Goal: Task Accomplishment & Management: Complete application form

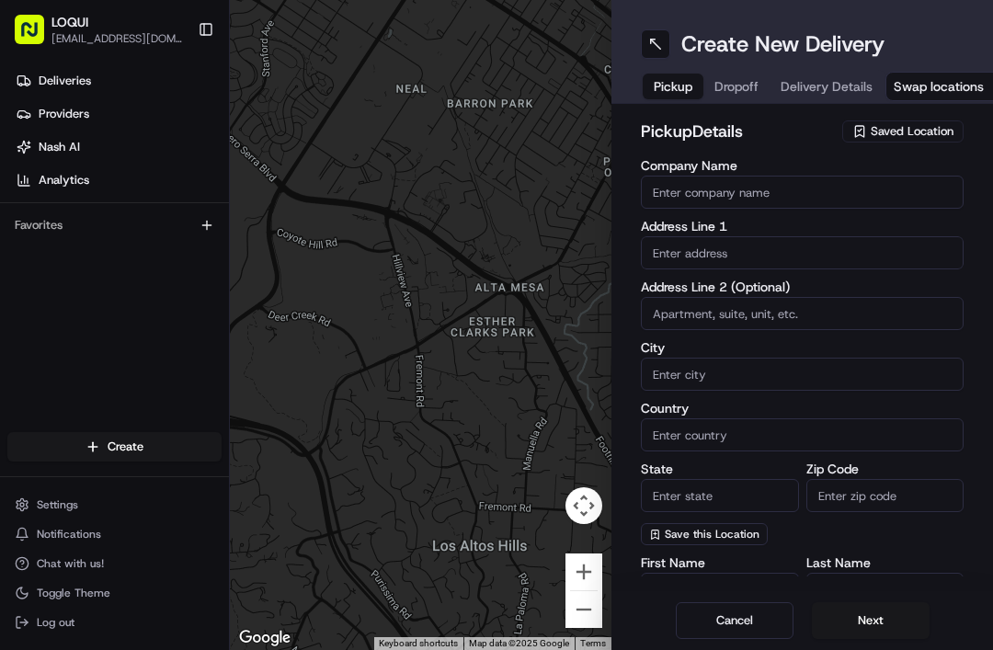
click at [870, 187] on input "Company Name" at bounding box center [802, 192] width 323 height 33
type input "Loqui"
click at [847, 252] on input "text" at bounding box center [802, 252] width 323 height 33
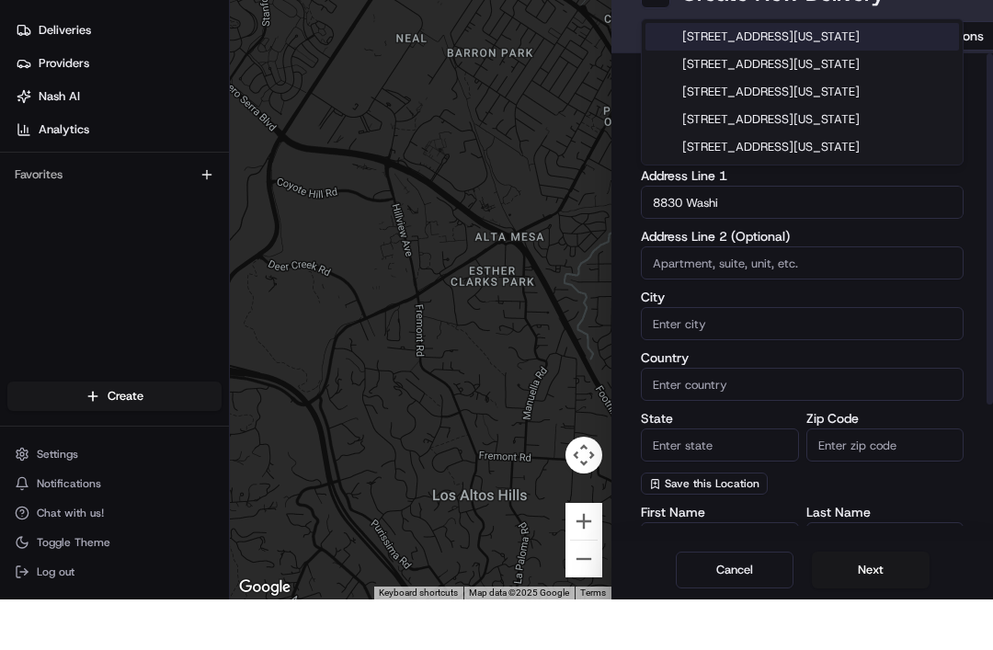
click at [892, 74] on div "[STREET_ADDRESS][US_STATE]" at bounding box center [803, 88] width 314 height 28
type input "[STREET_ADDRESS][US_STATE]"
type input "[GEOGRAPHIC_DATA]"
type input "CA"
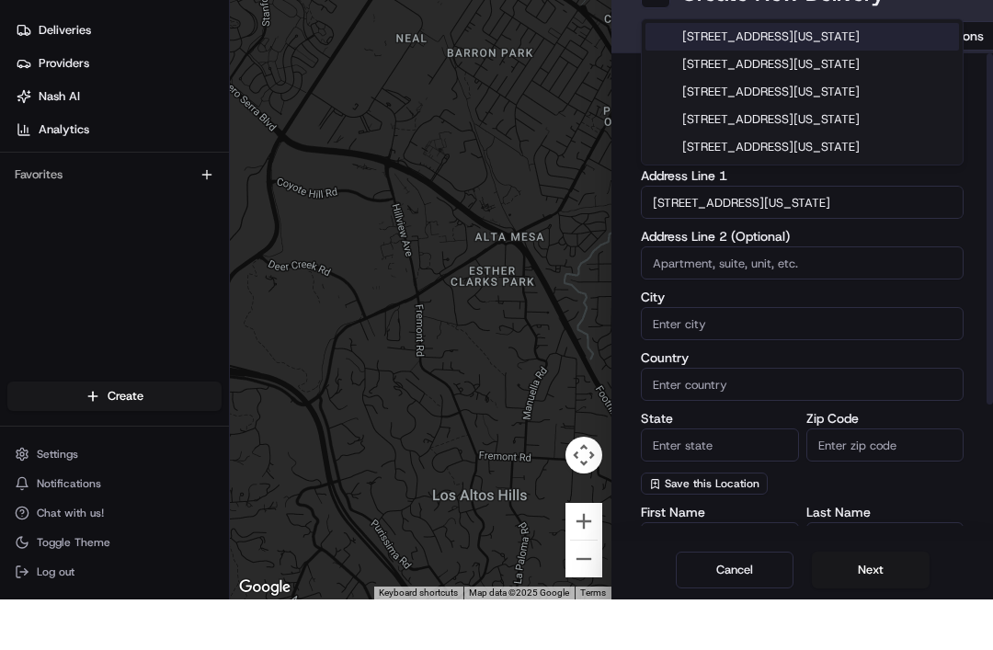
type input "90232"
type input "[STREET_ADDRESS][US_STATE]"
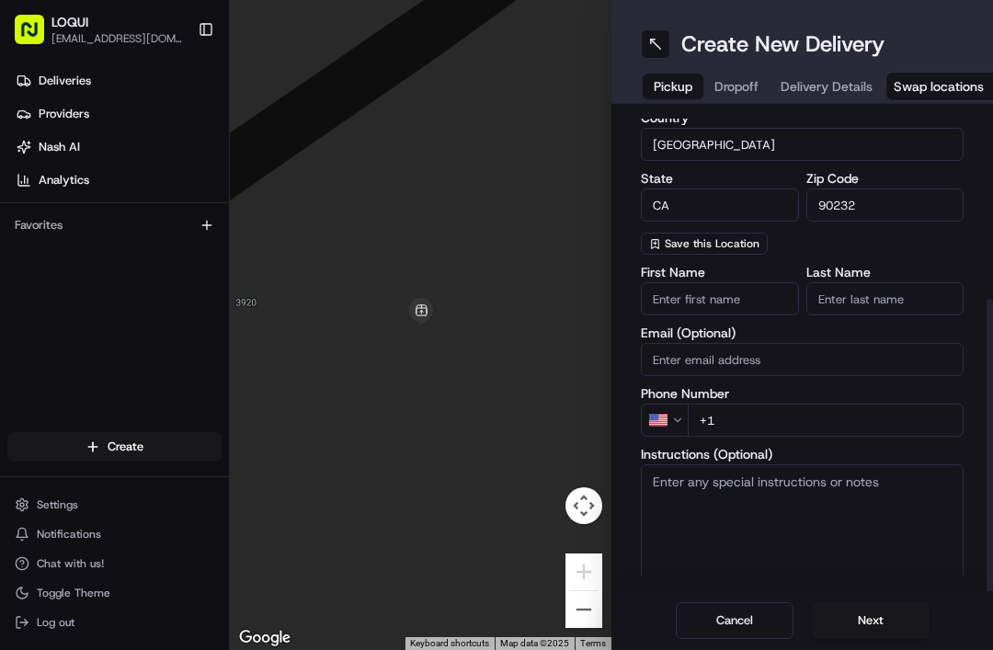
scroll to position [287, 0]
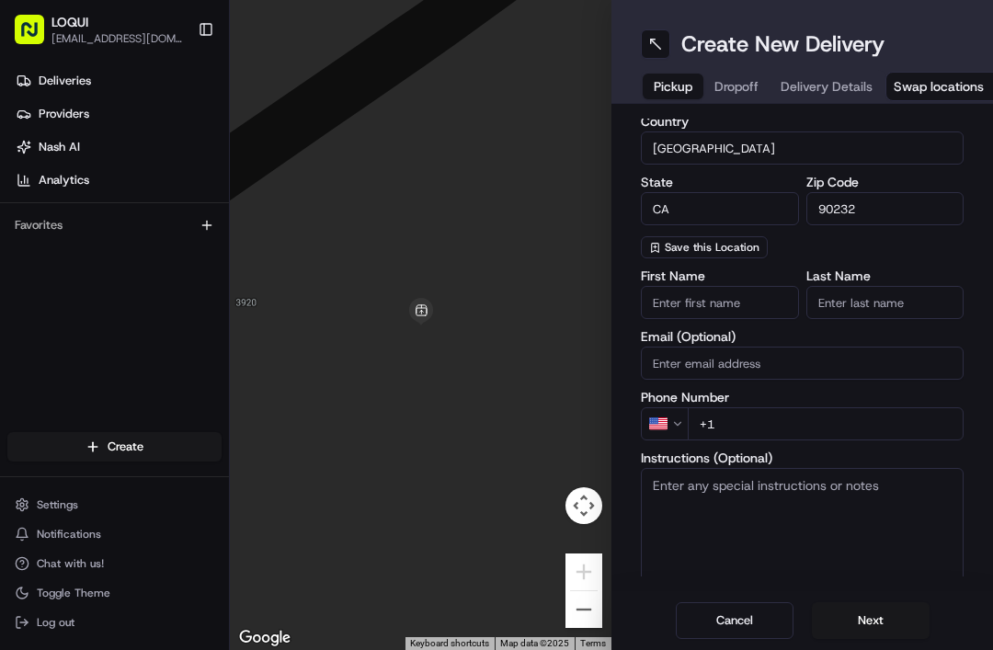
click at [829, 427] on input "+1" at bounding box center [826, 423] width 276 height 33
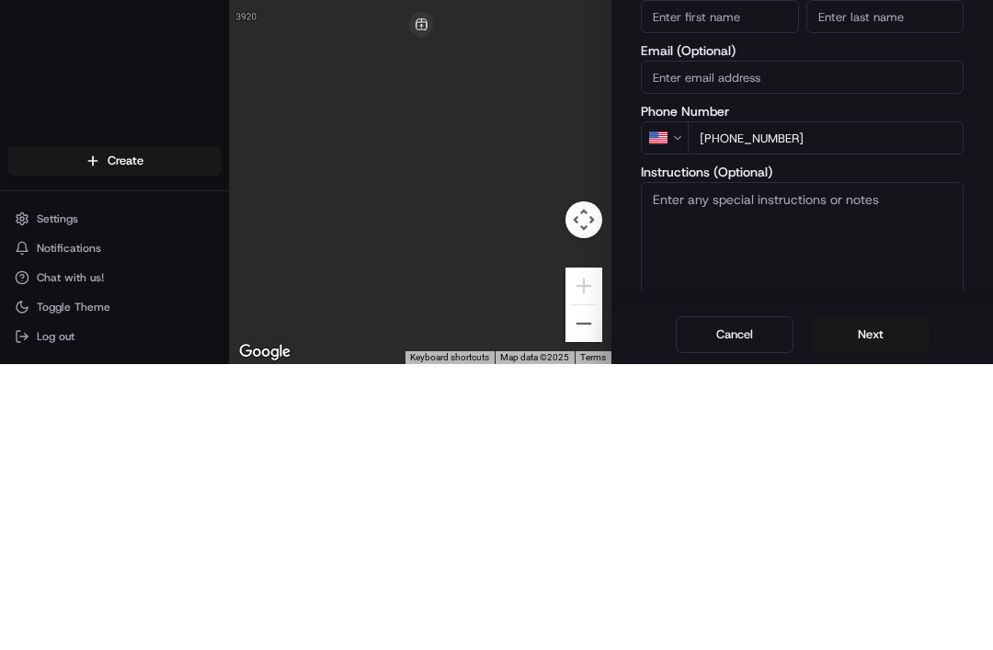
type input "[PHONE_NUMBER]"
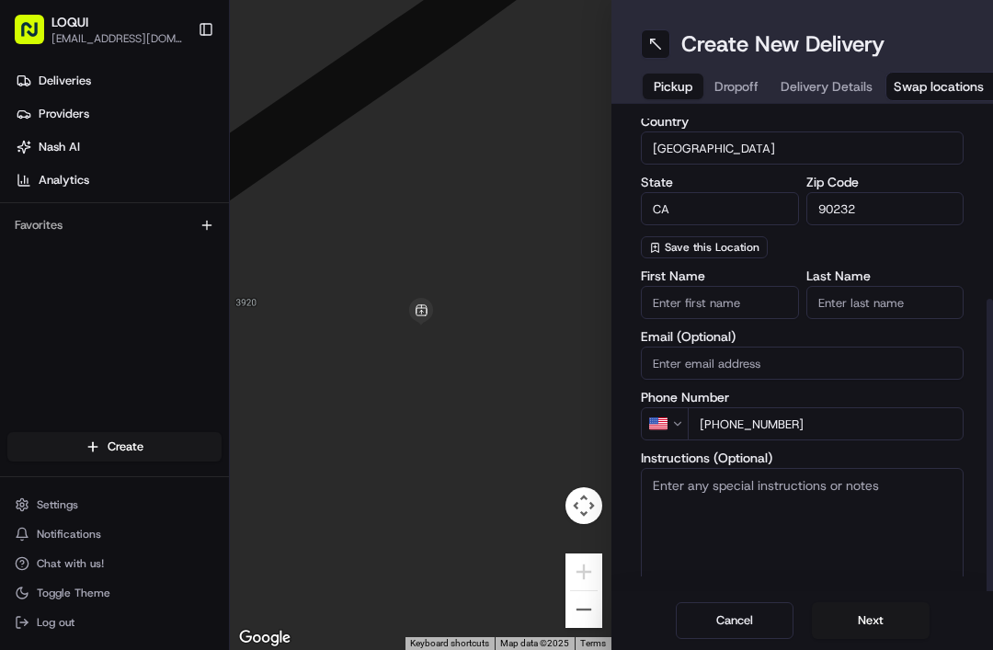
scroll to position [59, 0]
click at [890, 617] on button "Next" at bounding box center [871, 620] width 118 height 37
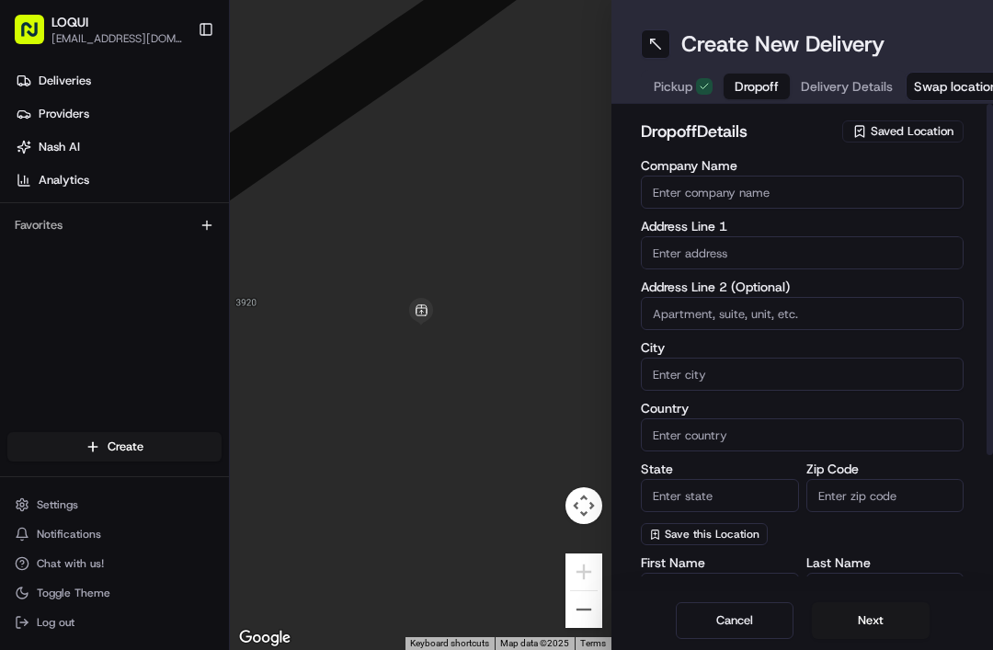
scroll to position [0, 0]
click at [894, 176] on input "Company Name" at bounding box center [802, 192] width 323 height 33
type input "A"
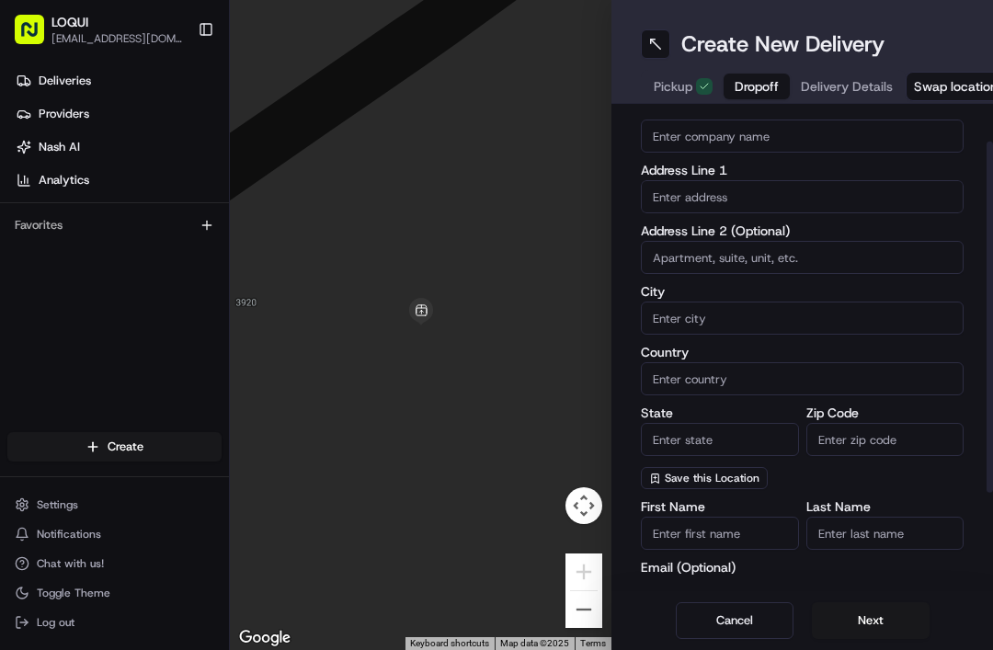
scroll to position [55, 0]
click at [864, 132] on div "Company Name Address Line 1 Address Line 2 (Optional) City Country State Zip Co…" at bounding box center [802, 297] width 323 height 386
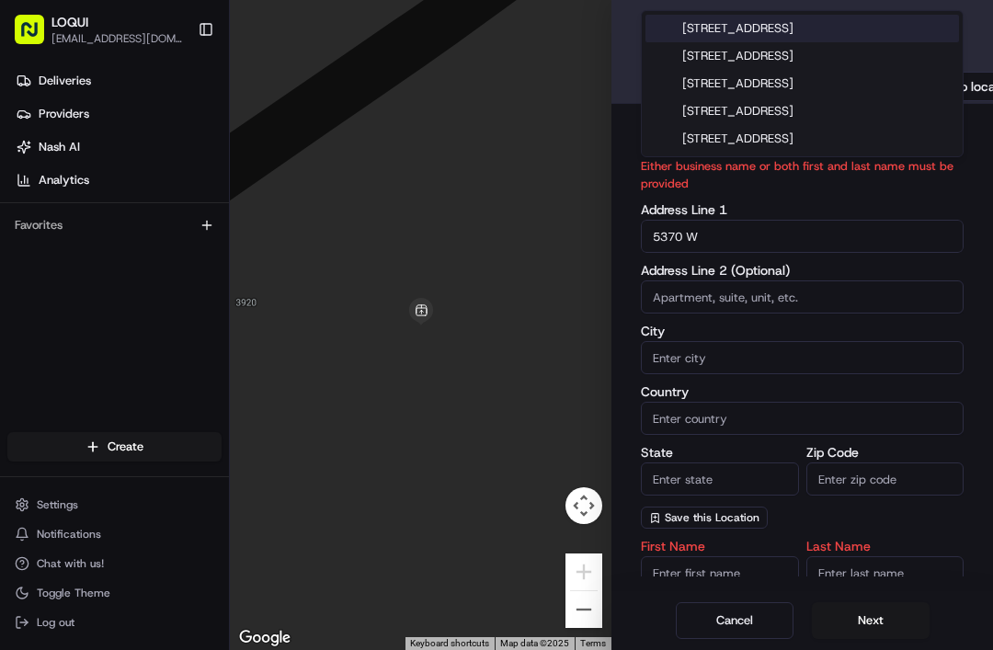
click at [921, 29] on div "[STREET_ADDRESS]" at bounding box center [803, 29] width 314 height 28
type input "[STREET_ADDRESS]"
type input "[GEOGRAPHIC_DATA]"
type input "CA"
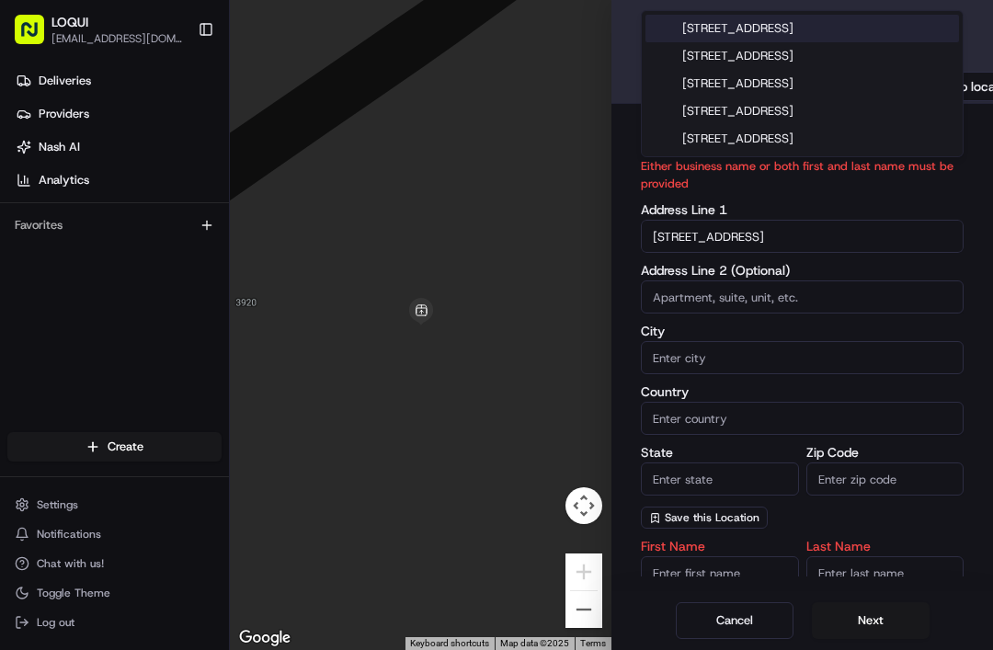
type input "90016"
type input "[STREET_ADDRESS]"
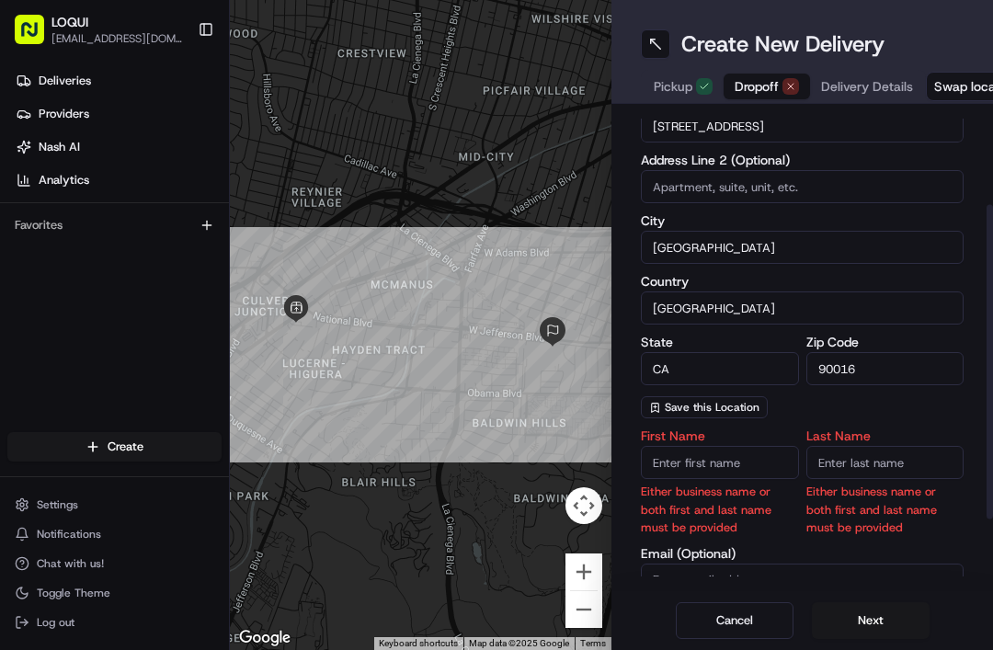
scroll to position [216, 0]
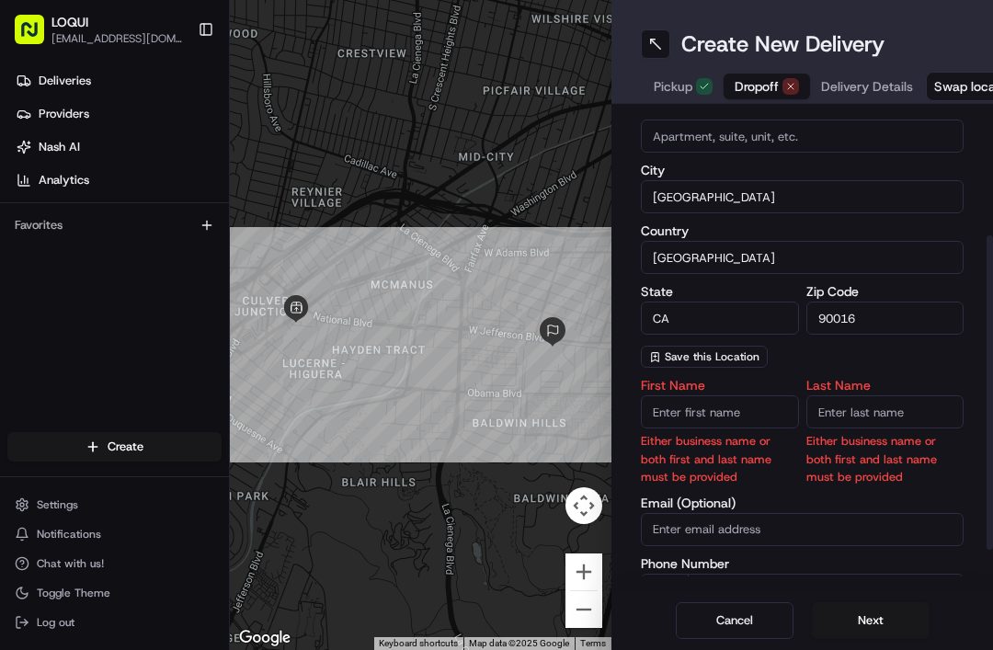
click at [756, 395] on input "First Name" at bounding box center [720, 411] width 158 height 33
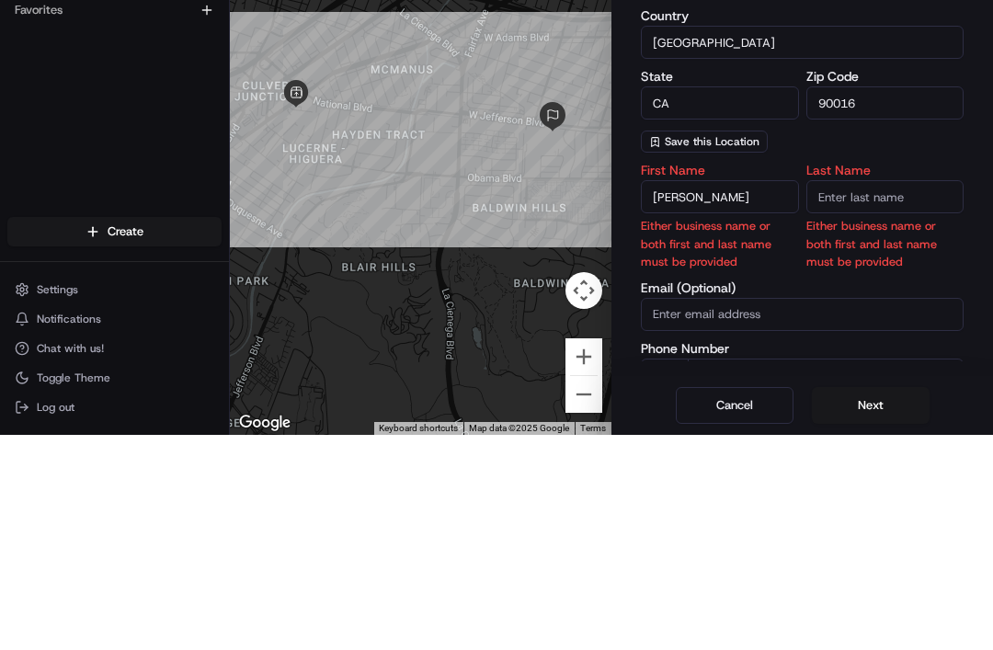
type input "[PERSON_NAME]"
click at [904, 379] on div "Last Name Either business name or both first and last name must be provided" at bounding box center [885, 432] width 158 height 107
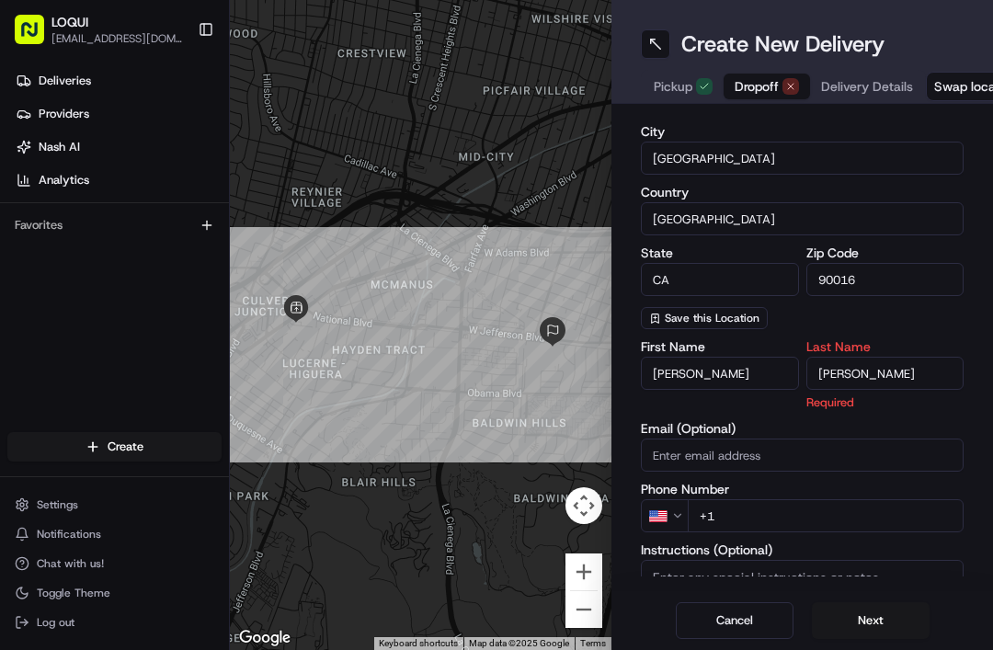
type input "[PERSON_NAME]"
click at [874, 499] on input "+1" at bounding box center [826, 515] width 276 height 33
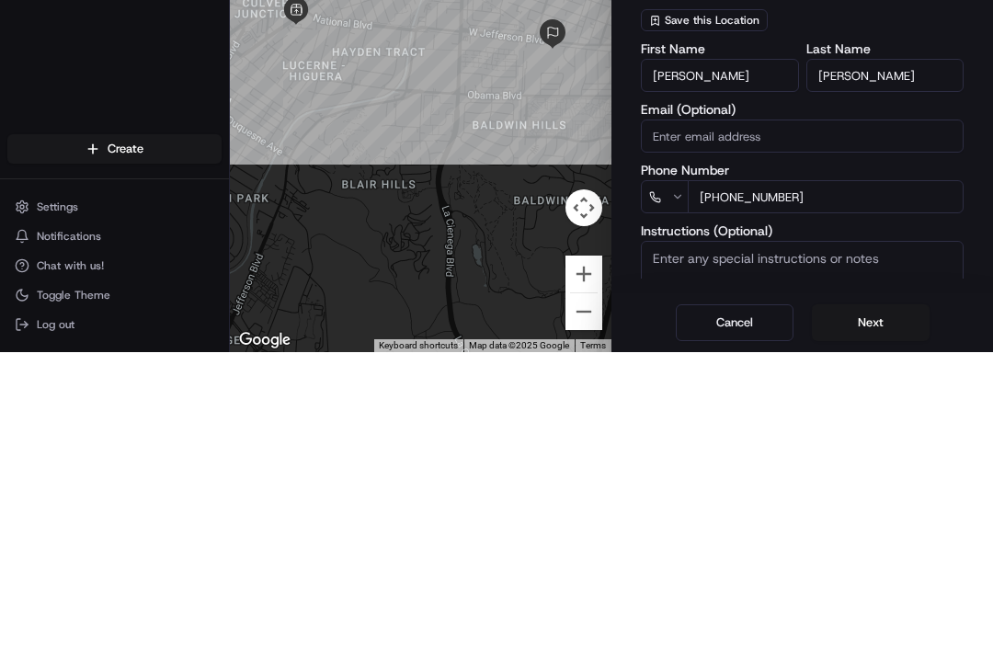
type input "[PHONE_NUMBER]"
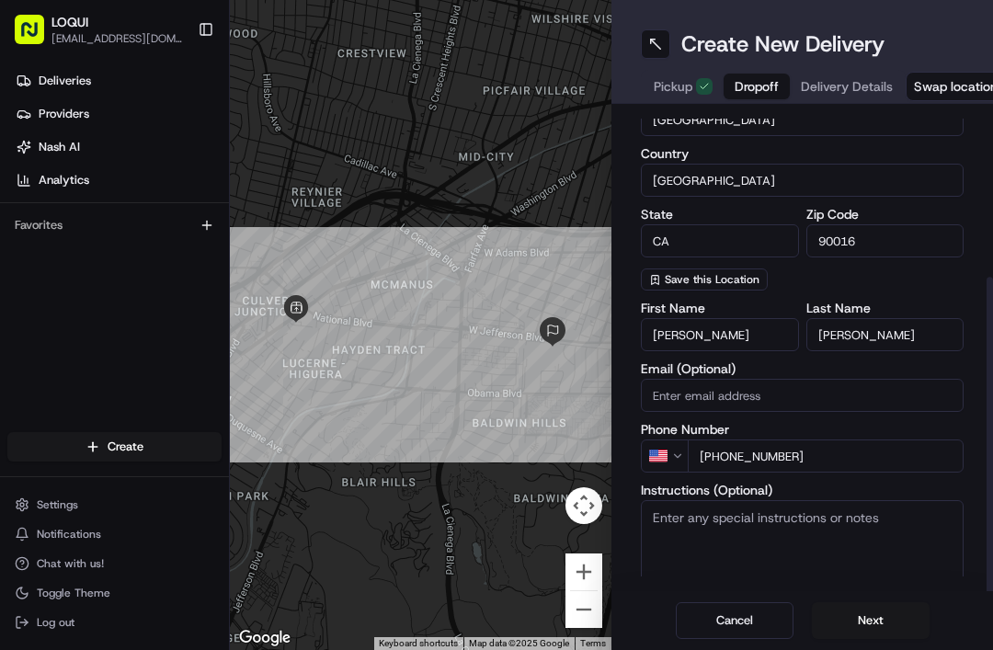
click at [885, 615] on button "Next" at bounding box center [871, 620] width 118 height 37
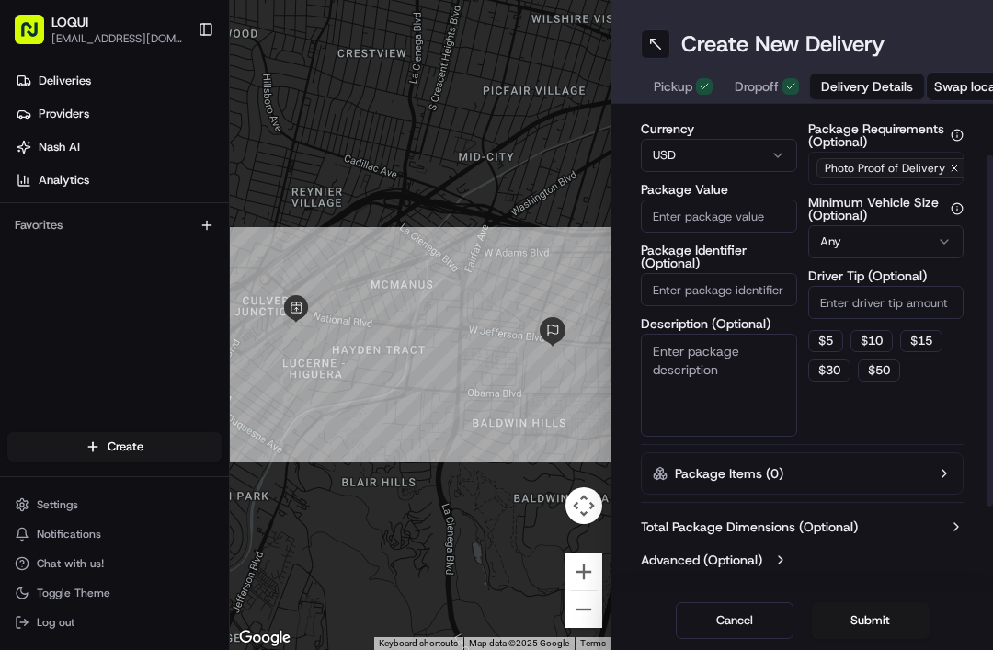
scroll to position [75, 0]
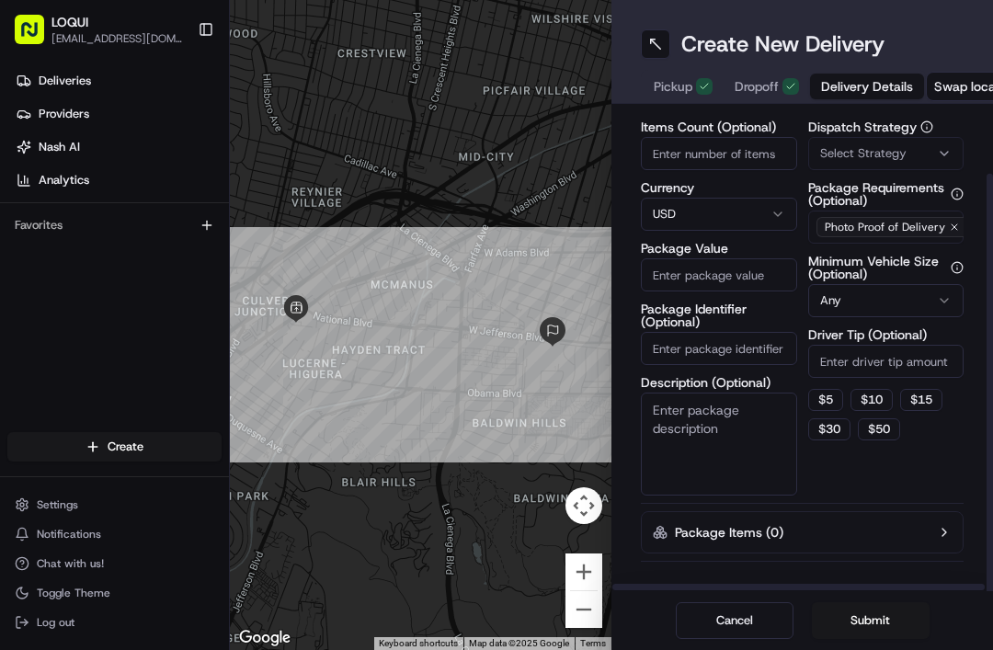
click at [747, 258] on input "Package Value" at bounding box center [719, 274] width 156 height 33
type input "5"
click at [884, 619] on button "Submit" at bounding box center [871, 620] width 118 height 37
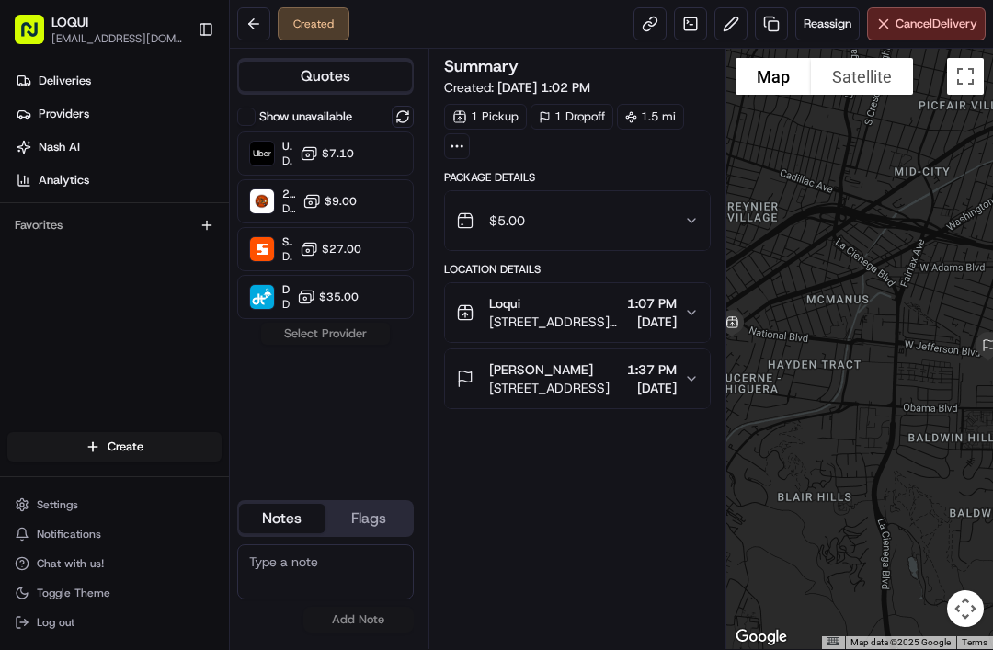
click at [342, 155] on span "$7.10" at bounding box center [338, 153] width 32 height 15
click at [362, 324] on button "Assign Provider" at bounding box center [325, 334] width 131 height 22
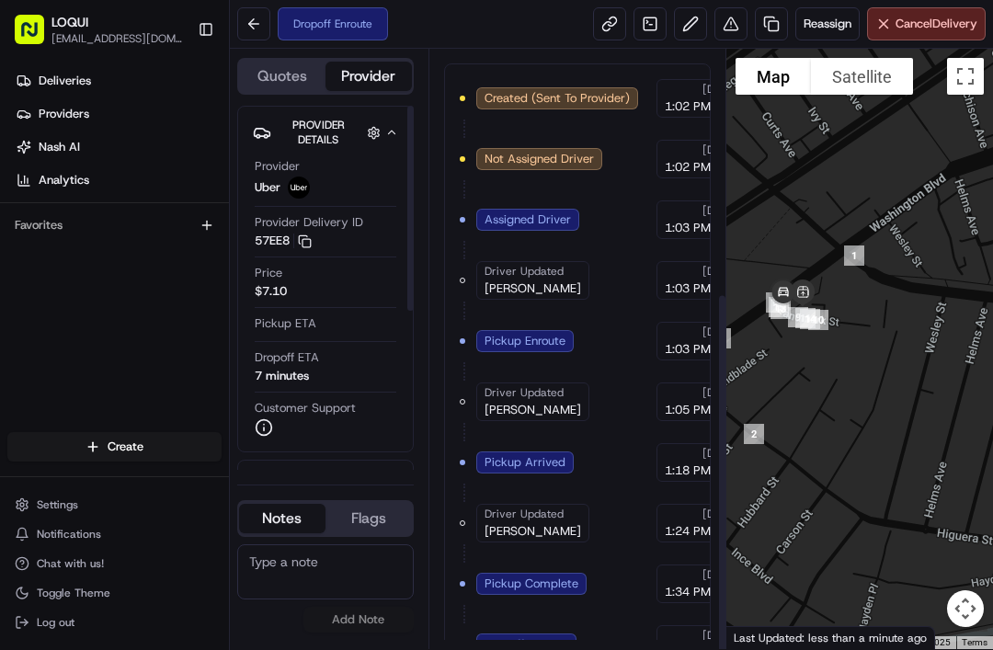
scroll to position [383, 0]
